Goal: Book appointment/travel/reservation

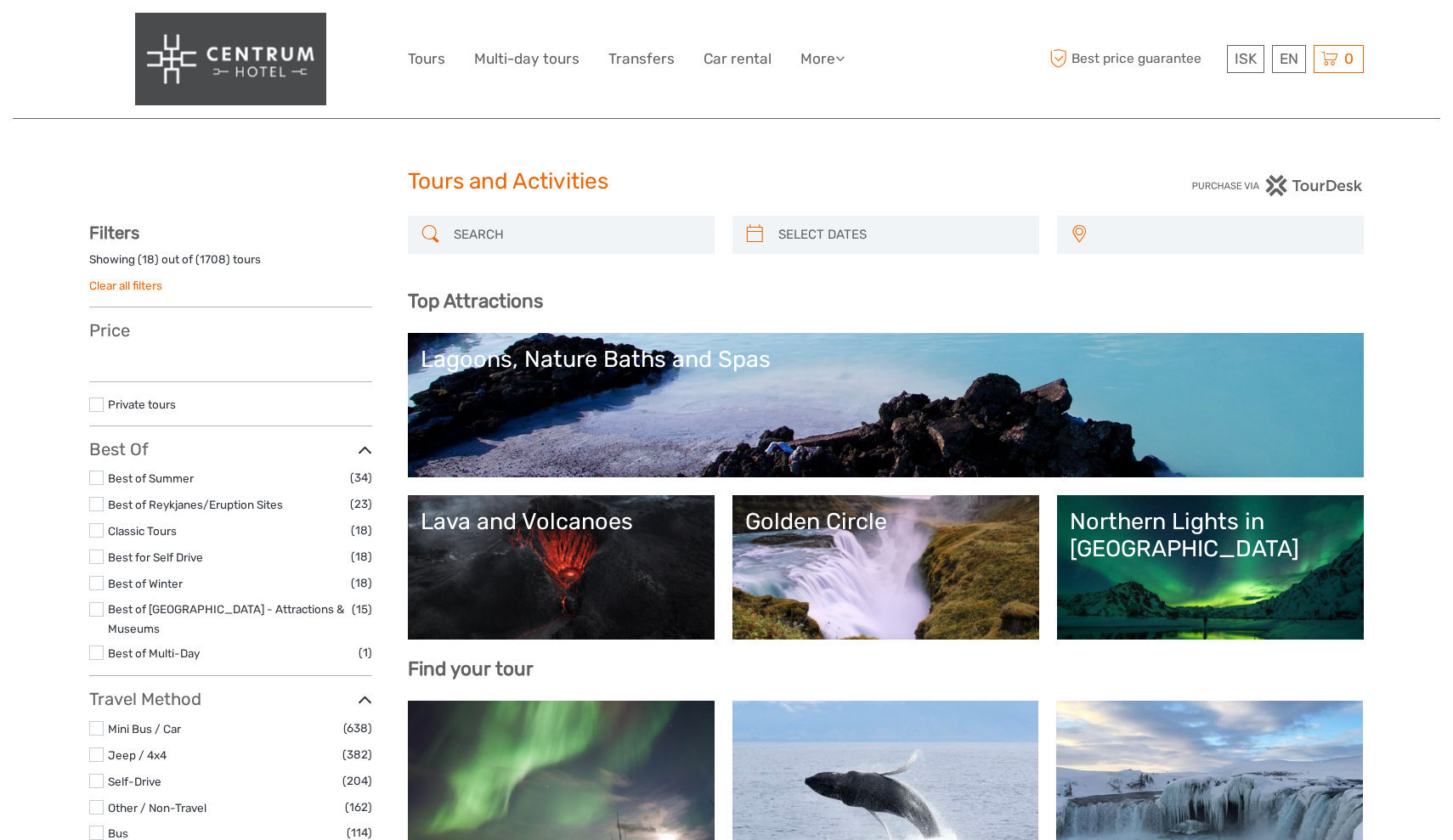
select select
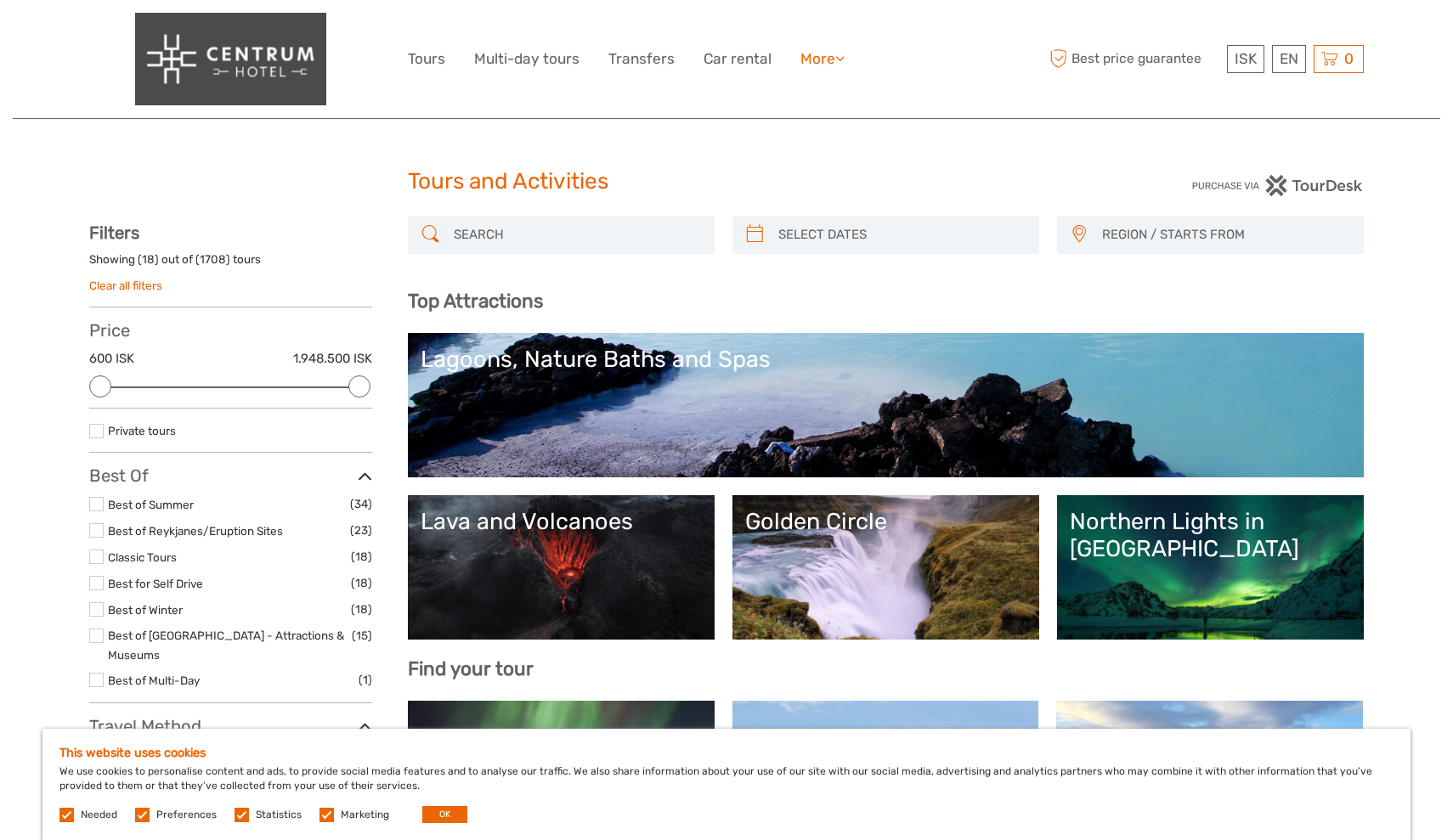
click at [830, 60] on link "More" at bounding box center [822, 59] width 44 height 25
click at [271, 66] on img at bounding box center [231, 59] width 192 height 92
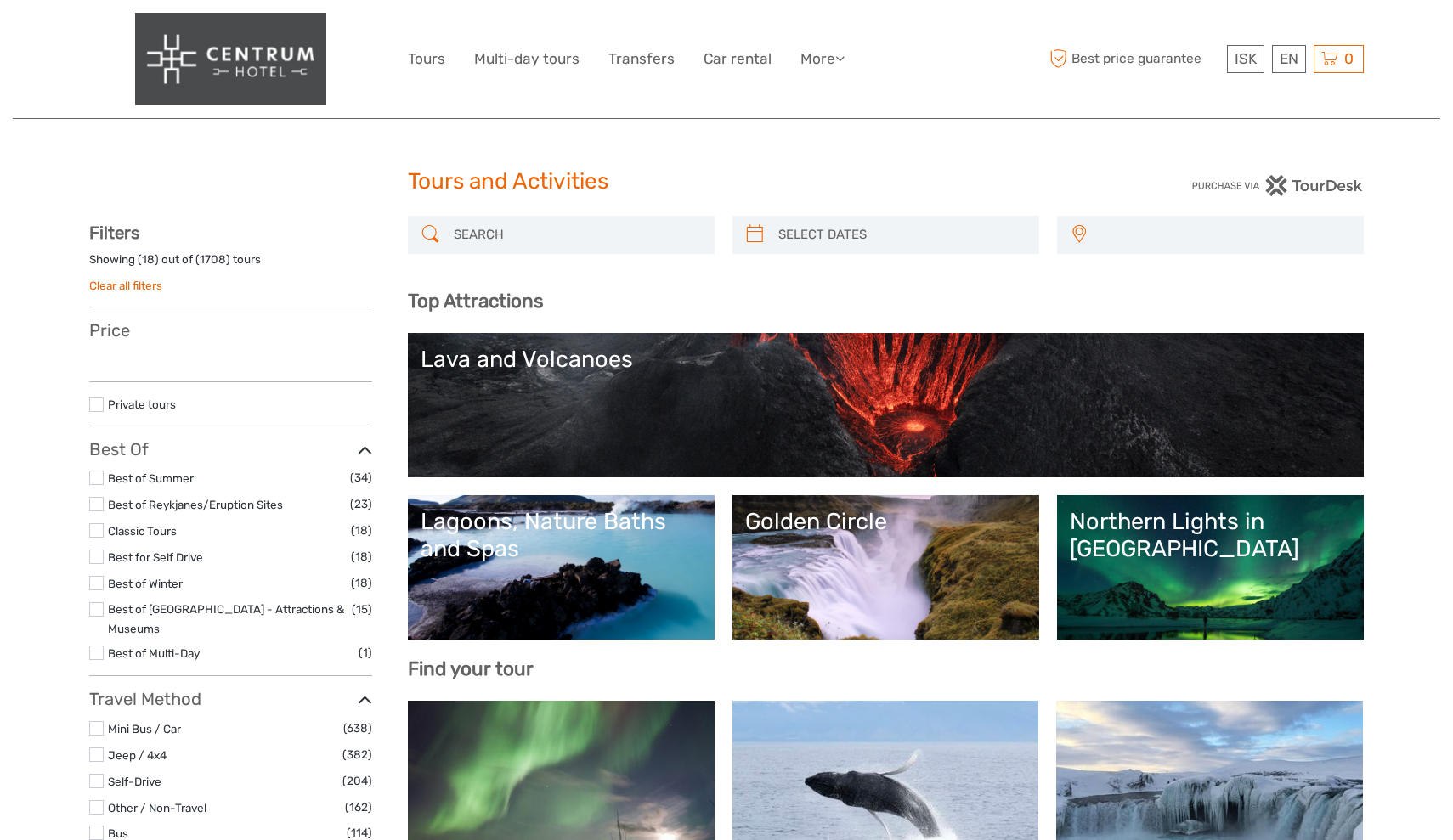
select select
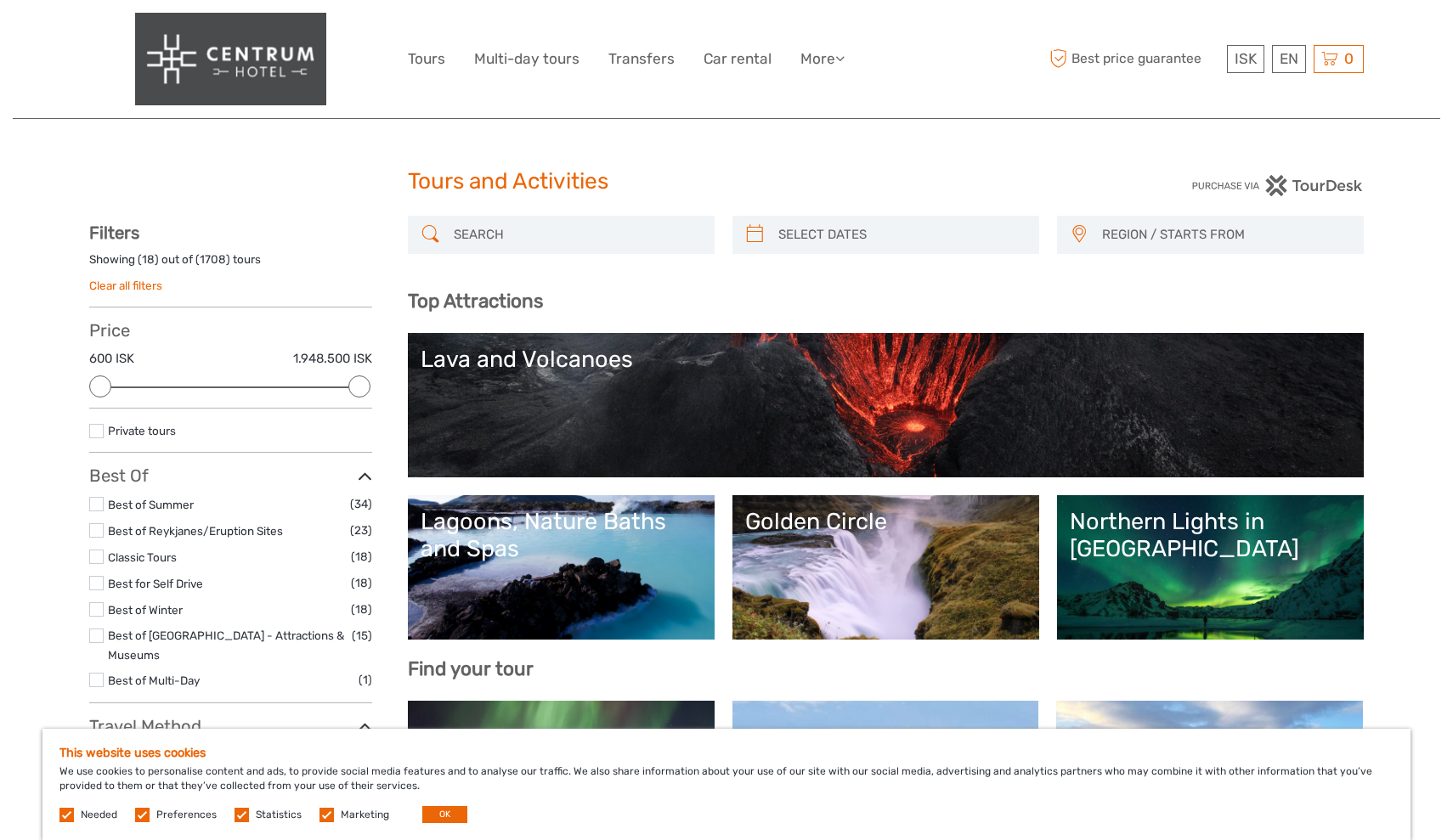
click at [234, 55] on img at bounding box center [231, 59] width 192 height 92
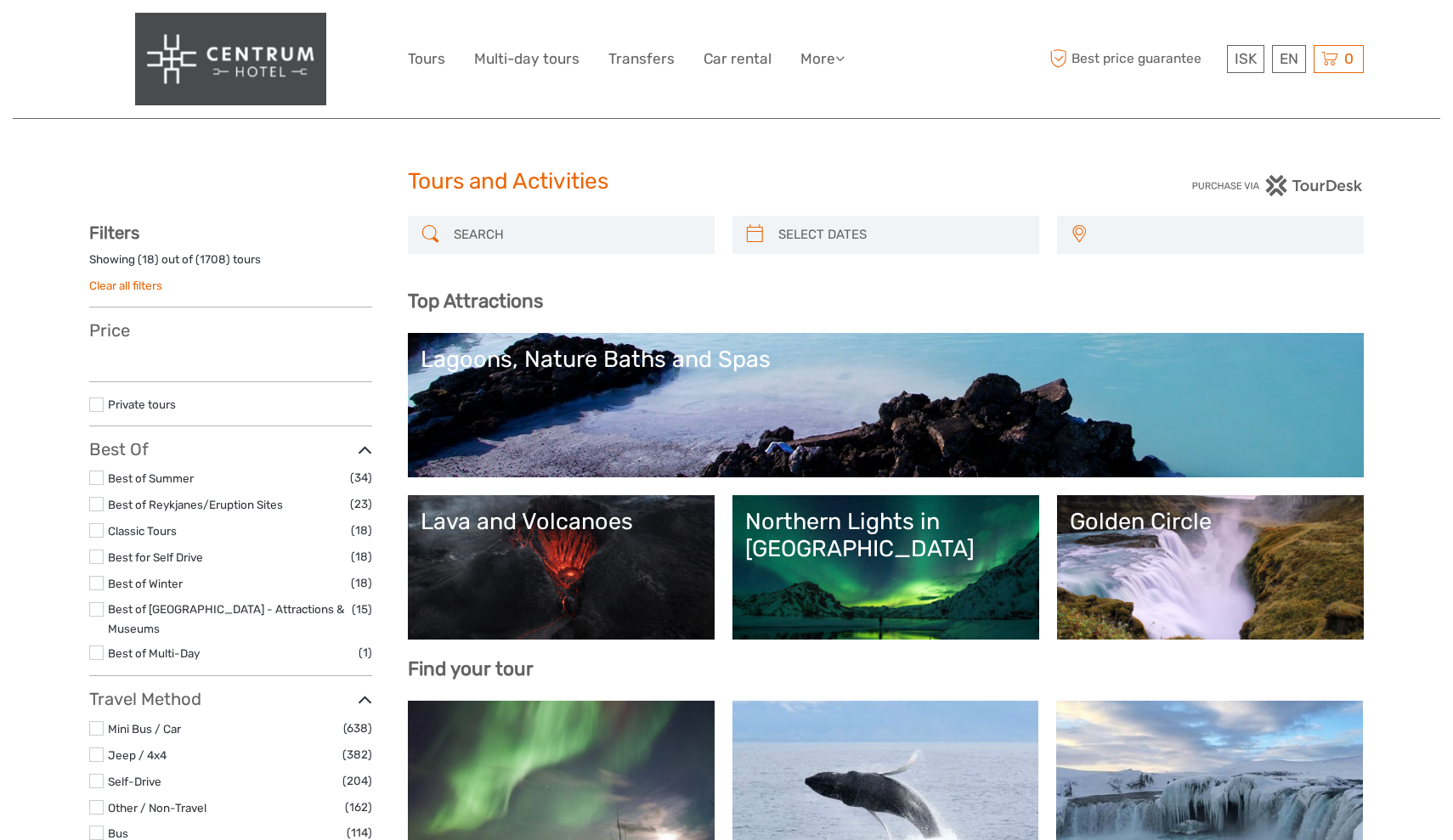
select select
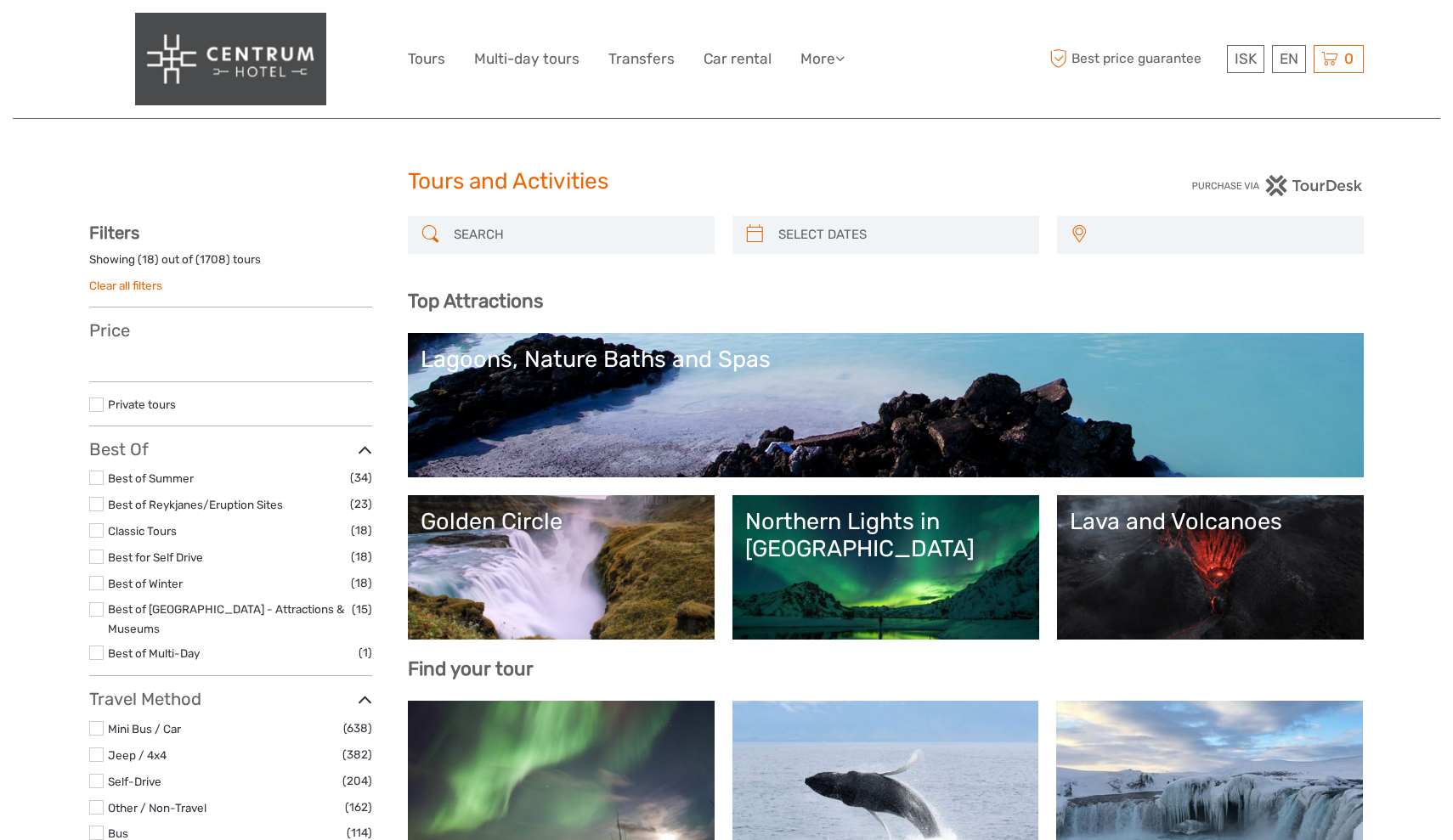
select select
